Goal: Transaction & Acquisition: Download file/media

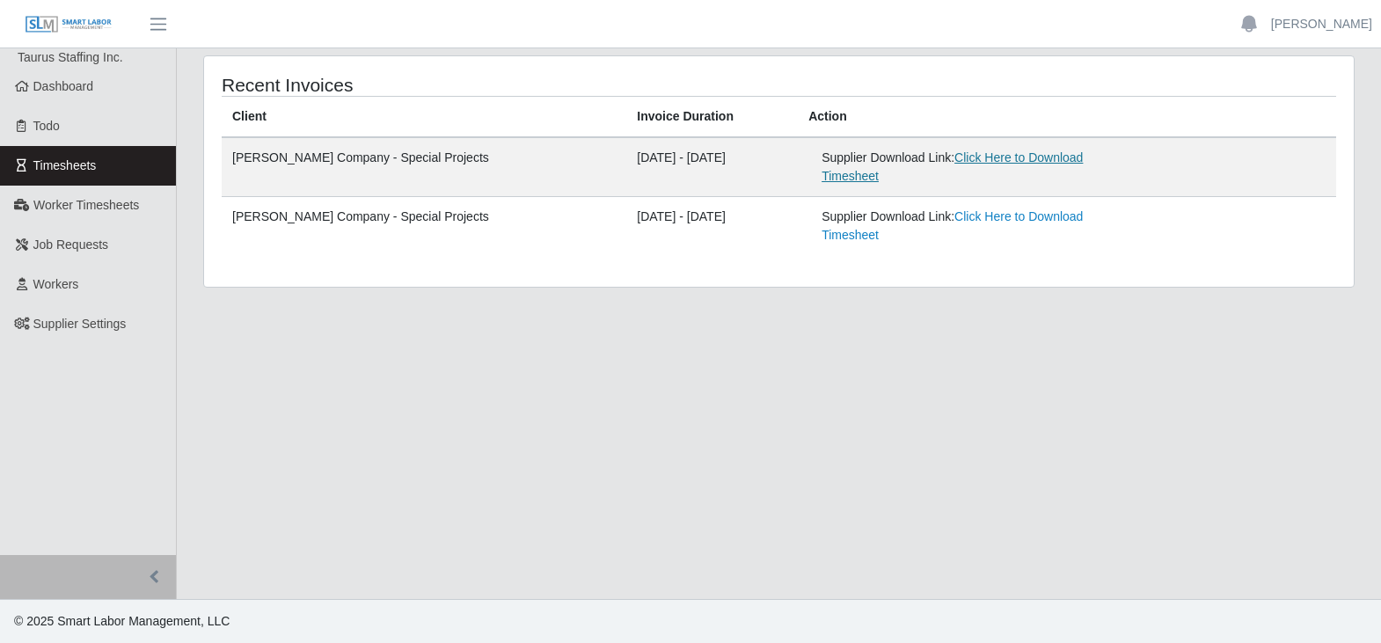
click at [1009, 158] on link "Click Here to Download Timesheet" at bounding box center [952, 166] width 261 height 33
click at [944, 209] on link "Click Here to Download Timesheet" at bounding box center [952, 225] width 261 height 33
click at [1017, 209] on link "Click Here to Download Timesheet" at bounding box center [952, 225] width 261 height 33
click at [68, 99] on link "Dashboard" at bounding box center [88, 87] width 176 height 40
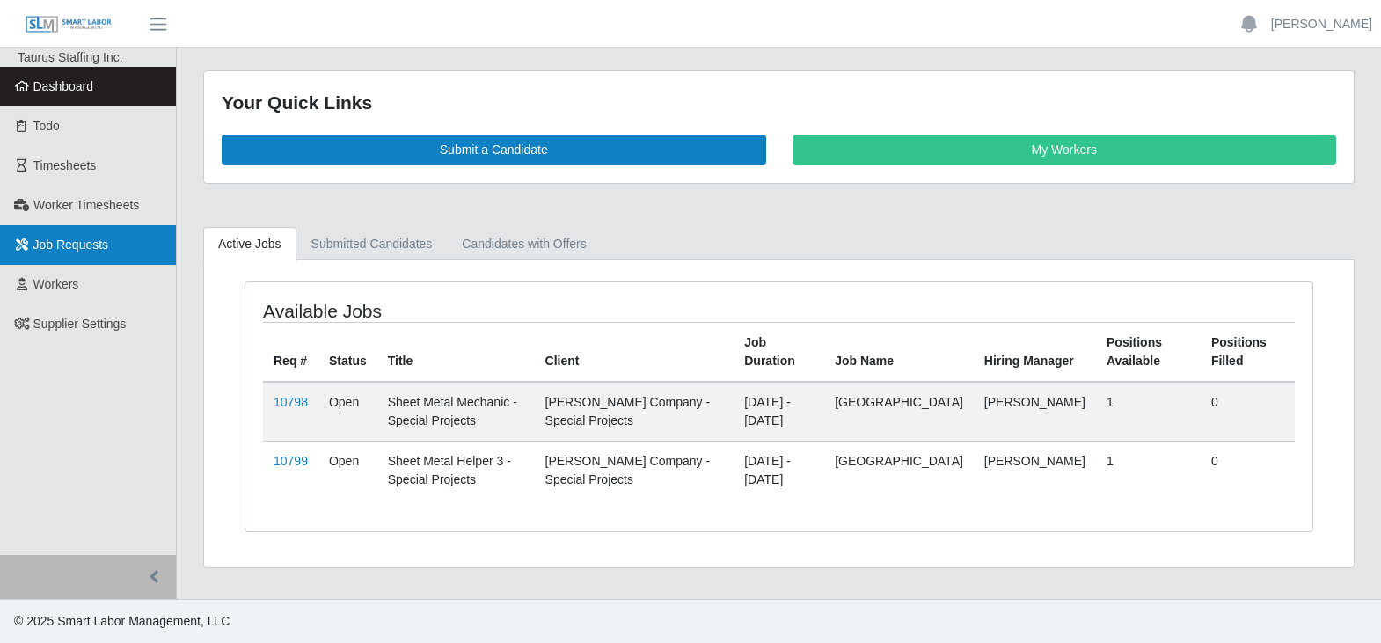
click at [117, 247] on link "Job Requests" at bounding box center [88, 245] width 176 height 40
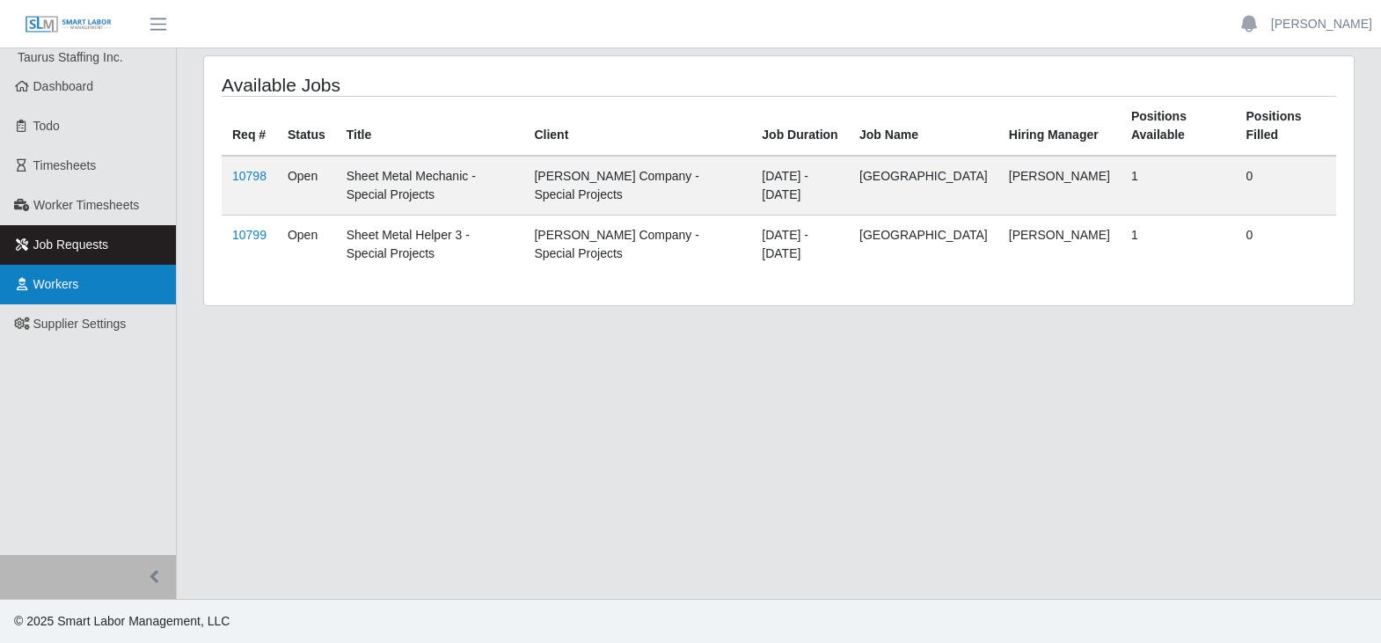
click at [70, 279] on span "Workers" at bounding box center [56, 284] width 46 height 14
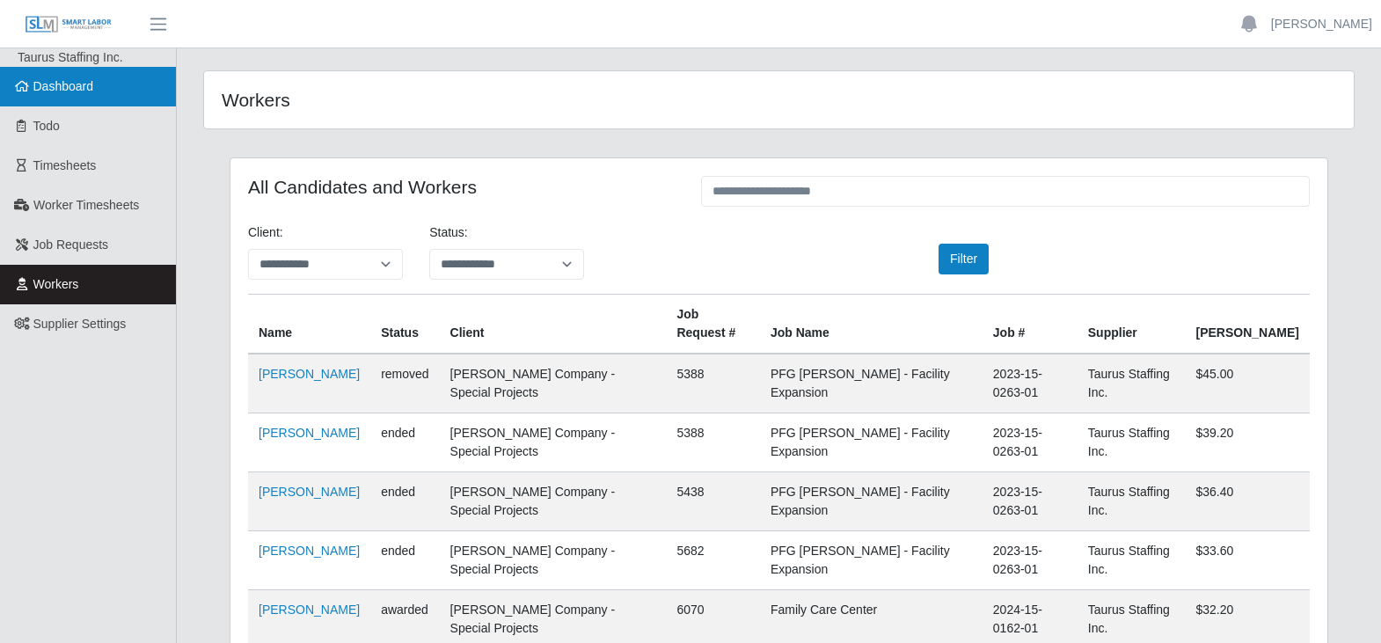
click at [72, 91] on span "Dashboard" at bounding box center [63, 86] width 61 height 14
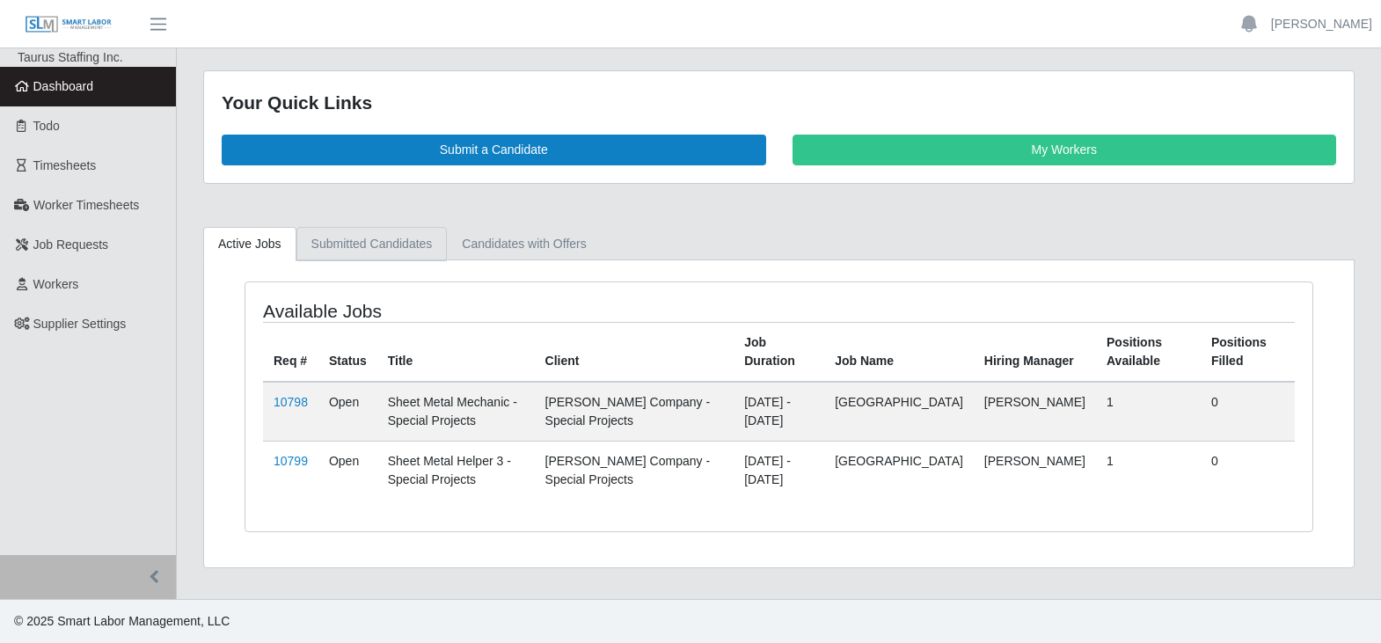
click at [428, 251] on link "Submitted Candidates" at bounding box center [371, 244] width 151 height 34
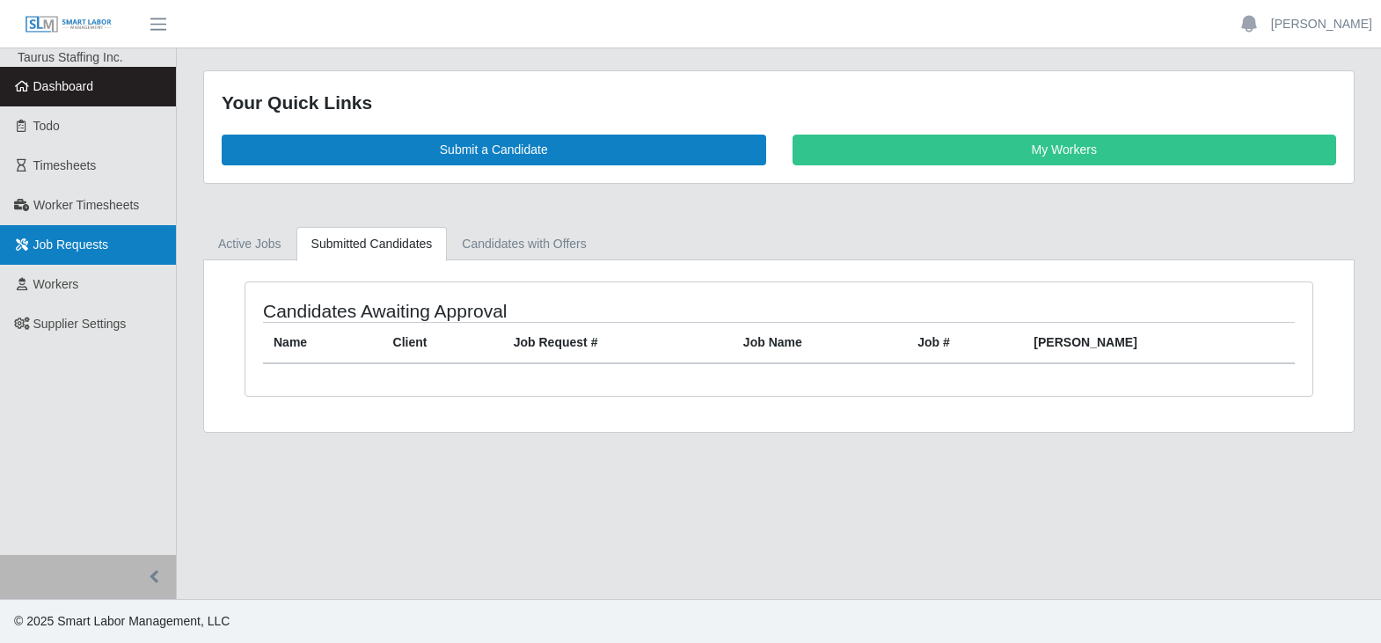
click at [91, 238] on span "Job Requests" at bounding box center [71, 245] width 76 height 14
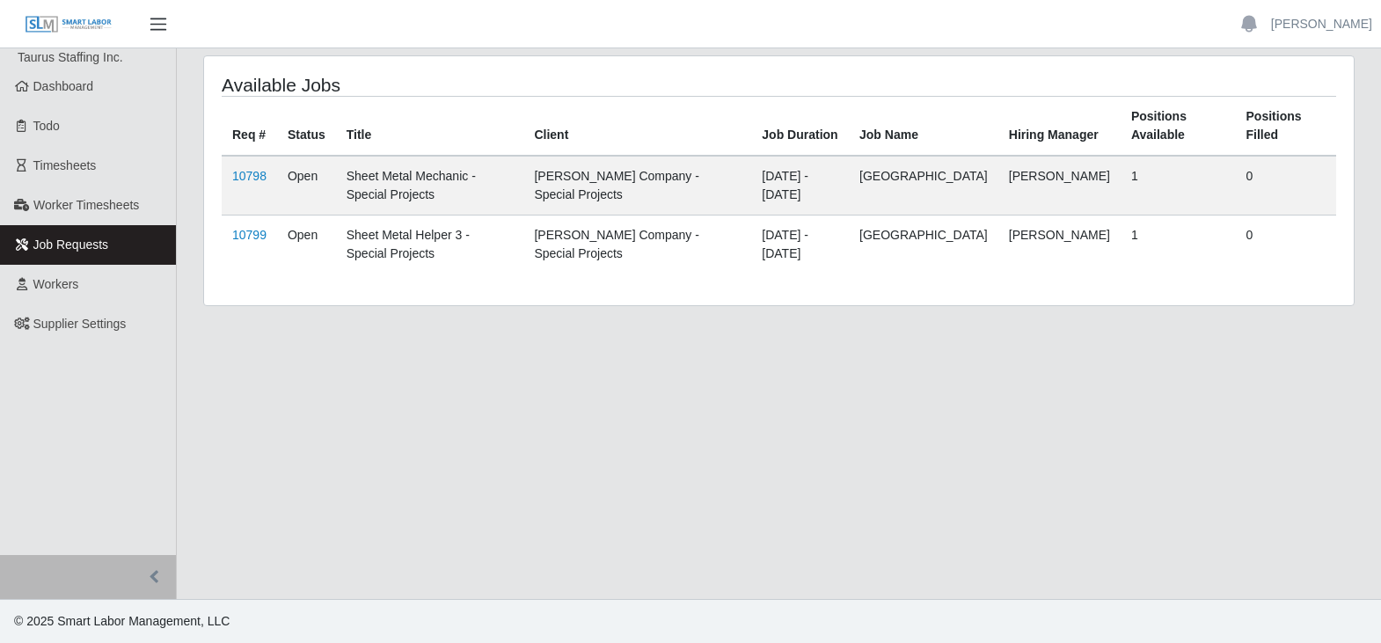
click at [160, 24] on span "button" at bounding box center [158, 24] width 23 height 20
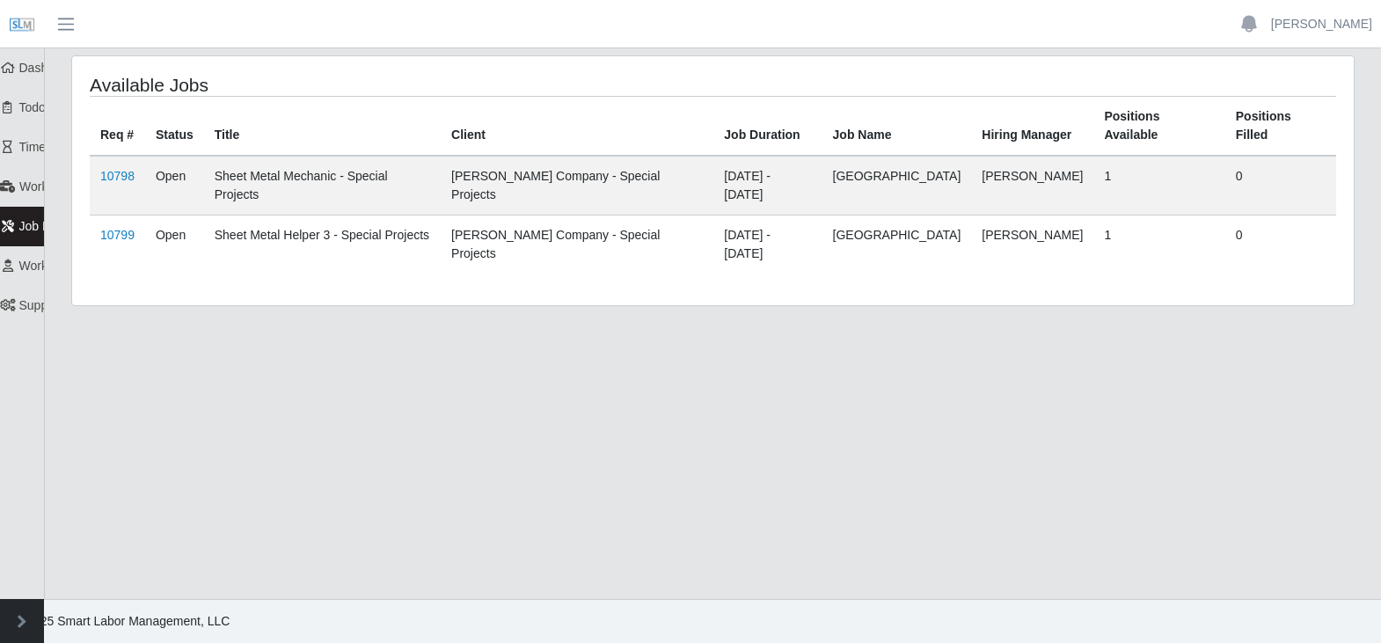
click at [160, 24] on header "Susan Mowdy Account Settings Logout" at bounding box center [690, 24] width 1381 height 48
click at [72, 28] on span "button" at bounding box center [66, 24] width 23 height 20
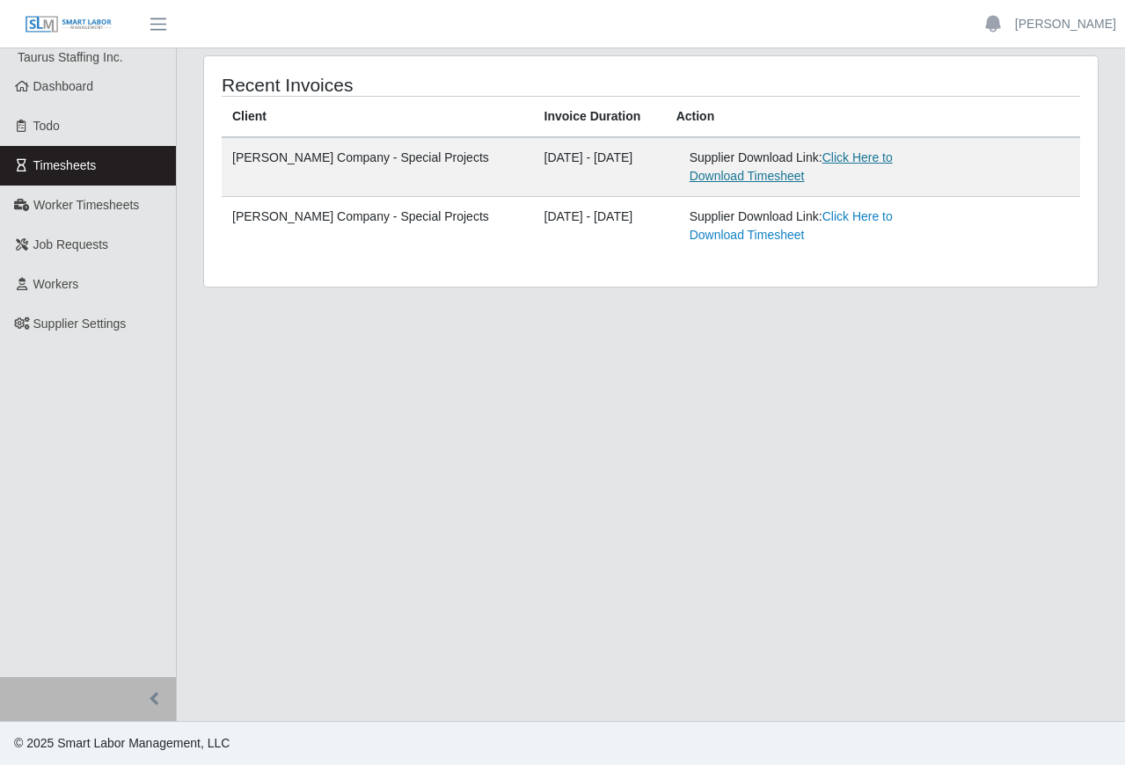
click at [756, 178] on link "Click Here to Download Timesheet" at bounding box center [791, 166] width 203 height 33
click at [64, 172] on span "Timesheets" at bounding box center [64, 165] width 63 height 14
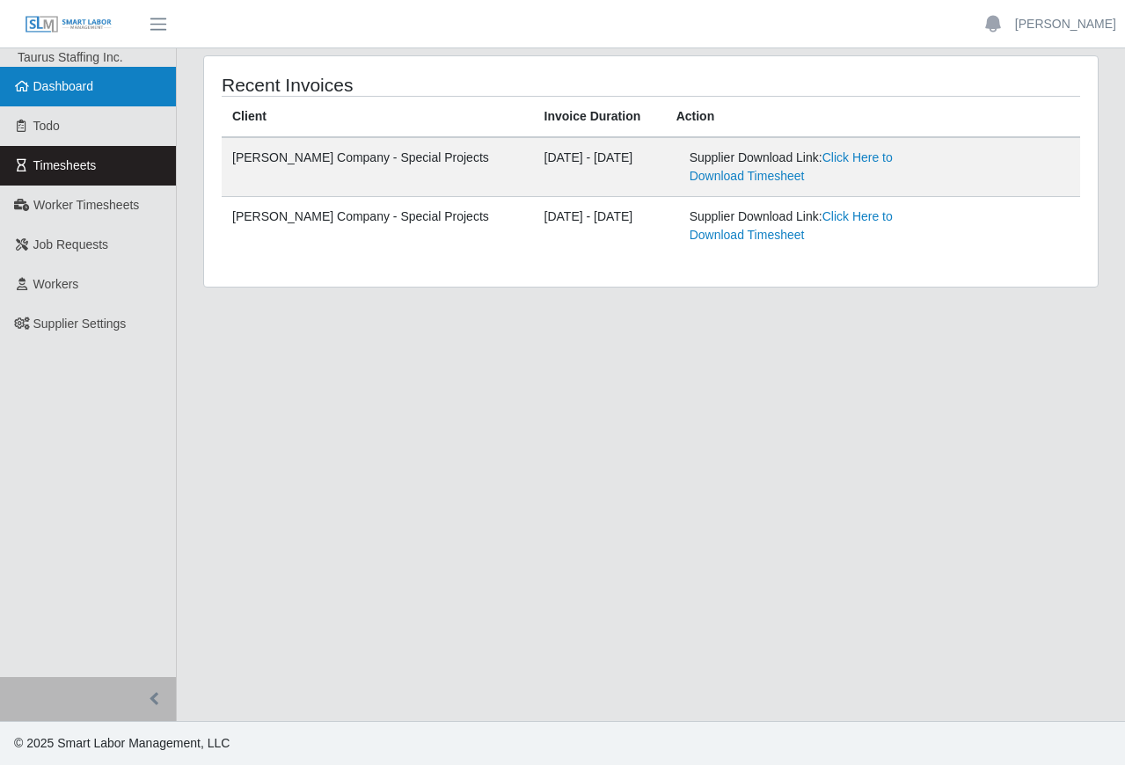
click at [69, 90] on span "Dashboard" at bounding box center [63, 86] width 61 height 14
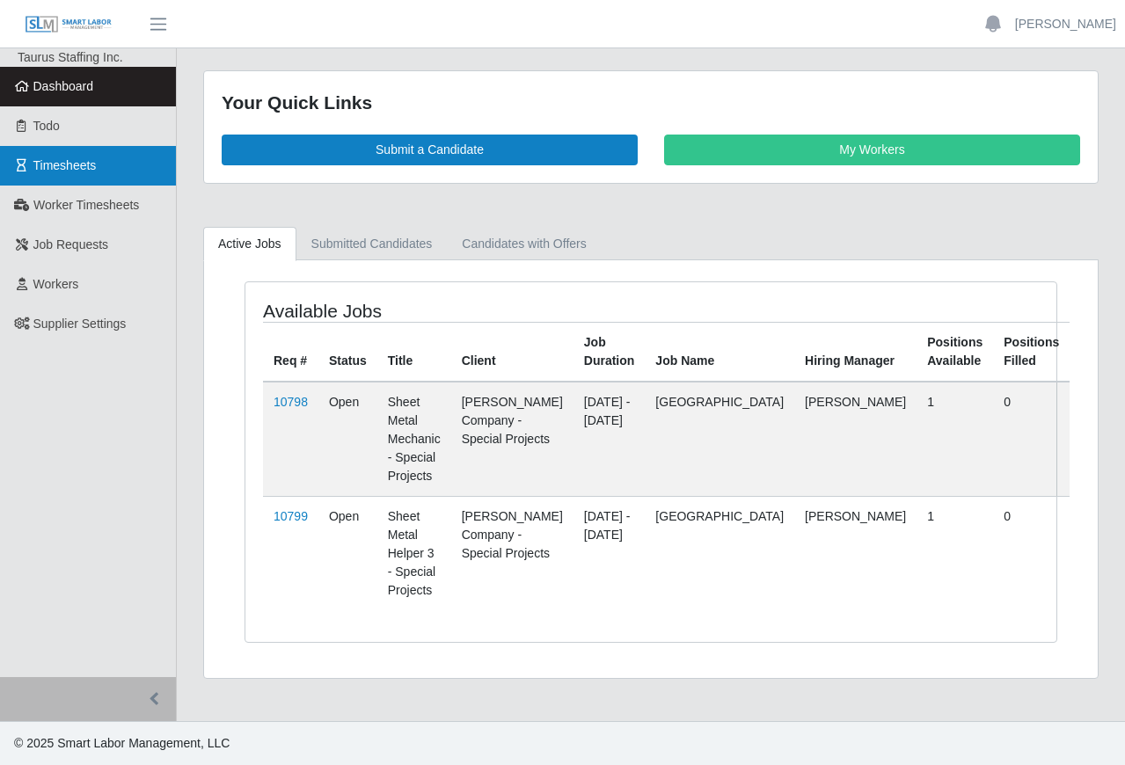
click at [77, 166] on span "Timesheets" at bounding box center [64, 165] width 63 height 14
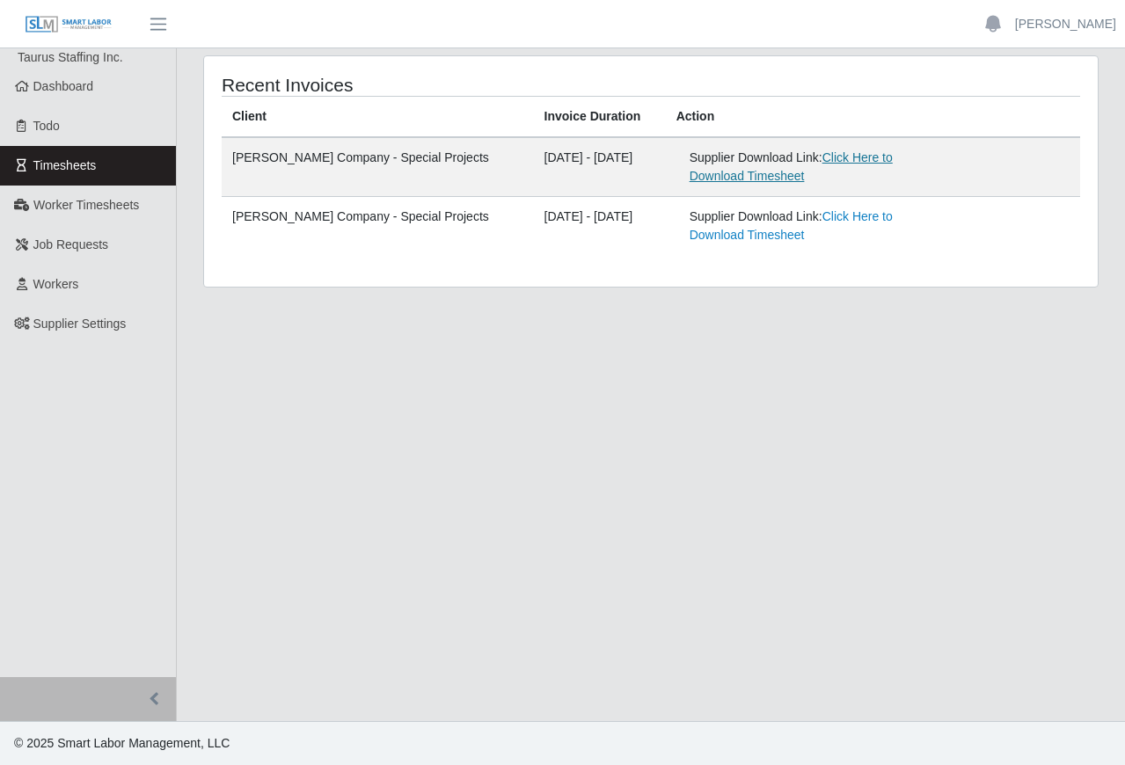
click at [839, 158] on link "Click Here to Download Timesheet" at bounding box center [791, 166] width 203 height 33
click at [809, 163] on link "Click Here to Download Timesheet" at bounding box center [791, 166] width 203 height 33
